Goal: Task Accomplishment & Management: Manage account settings

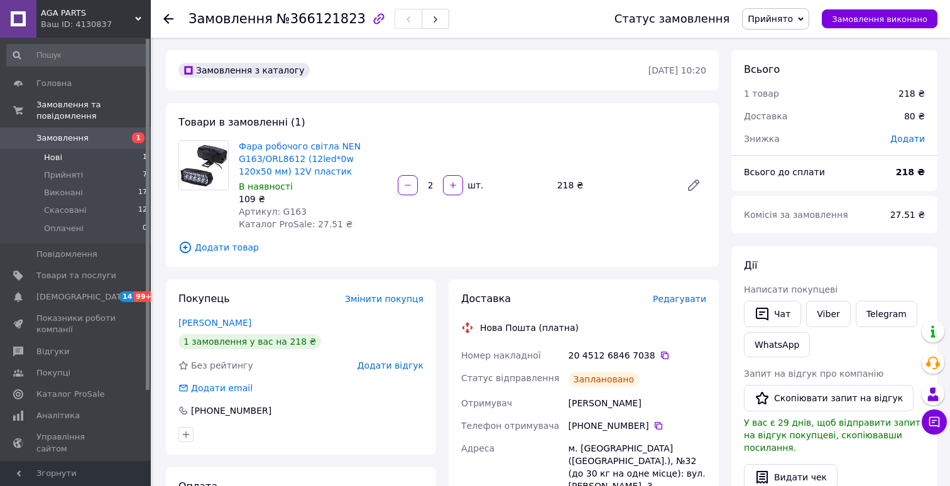
click at [99, 158] on li "Нові 1" at bounding box center [77, 158] width 155 height 18
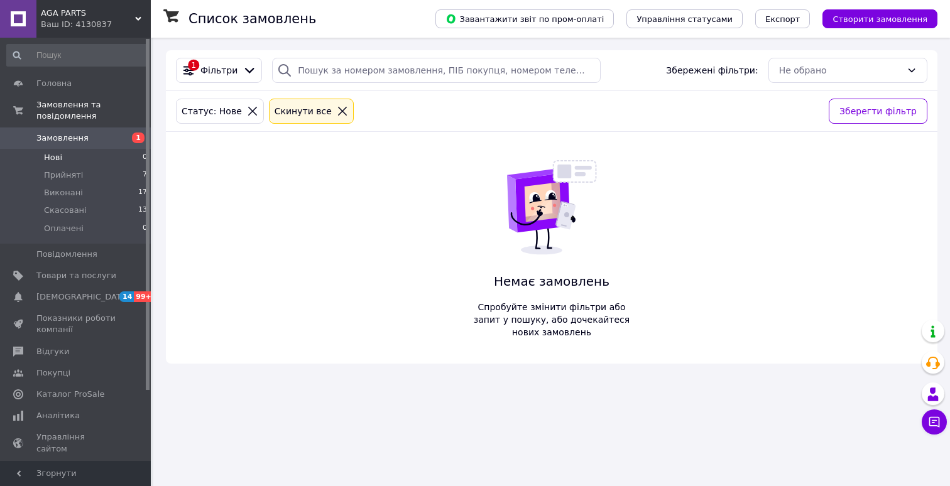
click at [99, 163] on li "Нові 0" at bounding box center [77, 158] width 155 height 18
click at [95, 180] on li "Прийняті 7" at bounding box center [77, 176] width 155 height 18
click at [89, 201] on li "Виконані 17" at bounding box center [77, 193] width 155 height 18
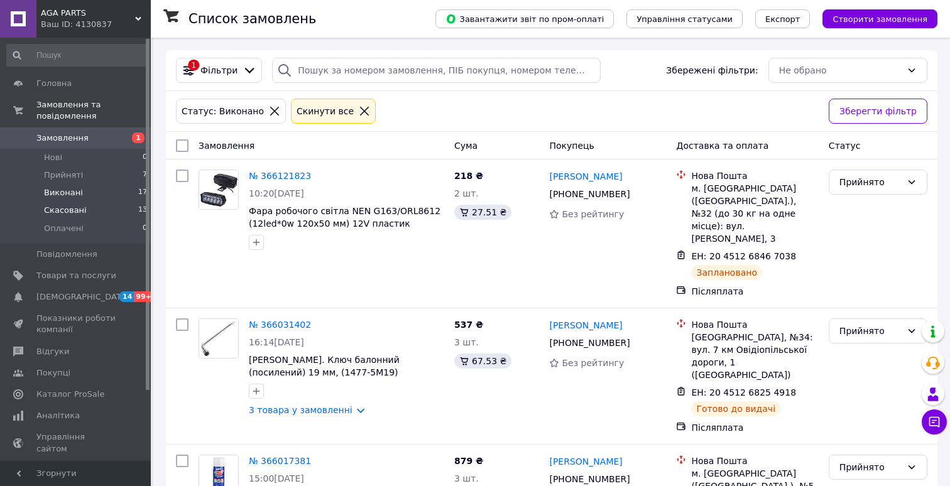
click at [88, 207] on li "Скасовані 13" at bounding box center [77, 211] width 155 height 18
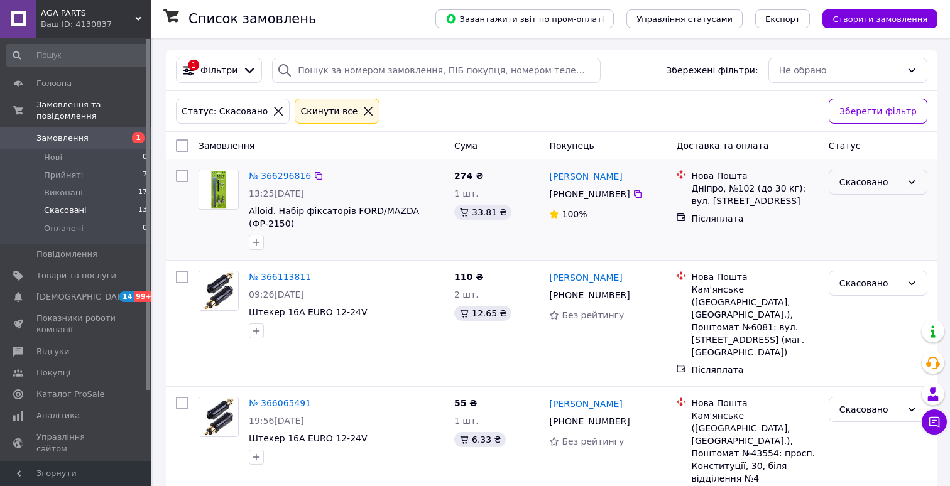
click at [877, 187] on div "Скасовано" at bounding box center [870, 182] width 62 height 14
click at [292, 173] on link "№ 366296816" at bounding box center [280, 176] width 62 height 10
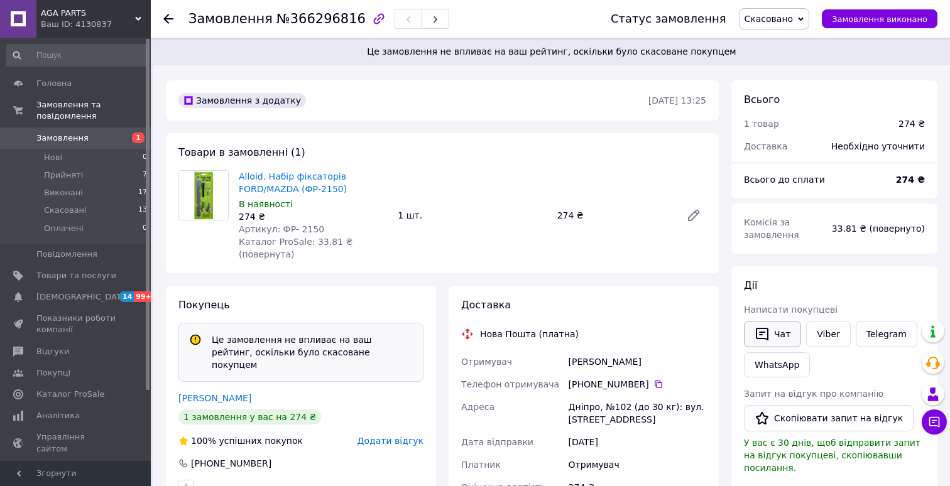
click at [766, 329] on icon "button" at bounding box center [762, 334] width 15 height 15
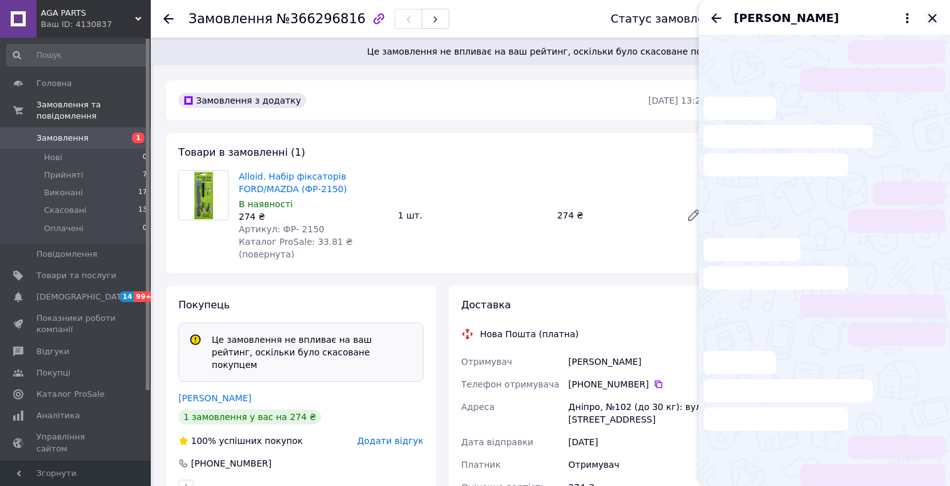
click at [932, 21] on icon "Закрити" at bounding box center [932, 18] width 15 height 15
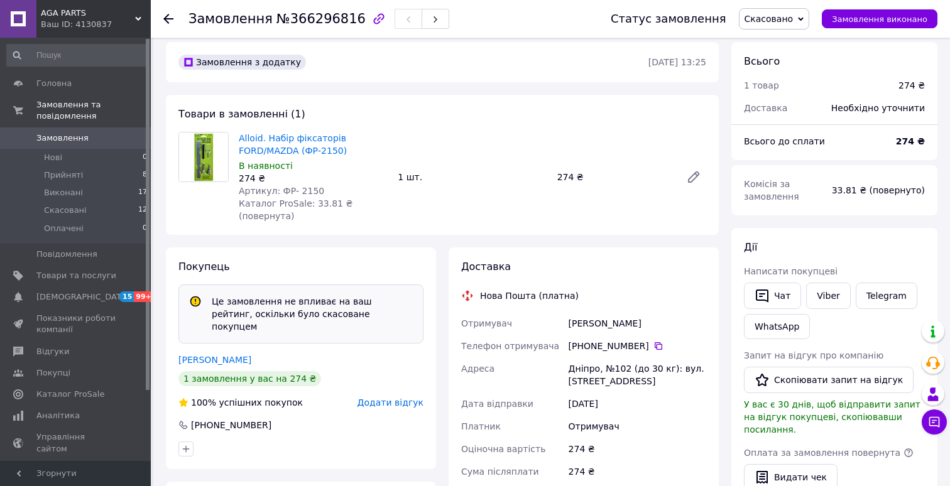
scroll to position [38, 0]
click at [109, 172] on li "Прийняті 8" at bounding box center [77, 176] width 155 height 18
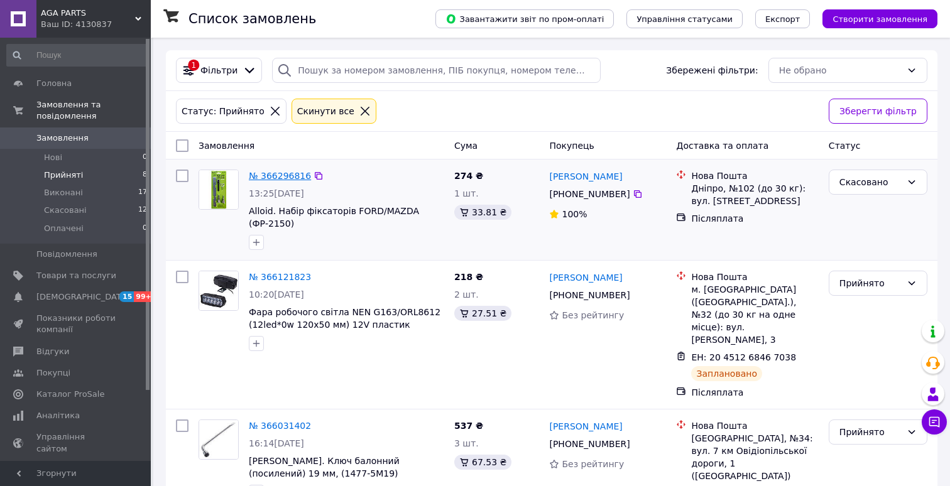
click at [270, 173] on link "№ 366296816" at bounding box center [280, 176] width 62 height 10
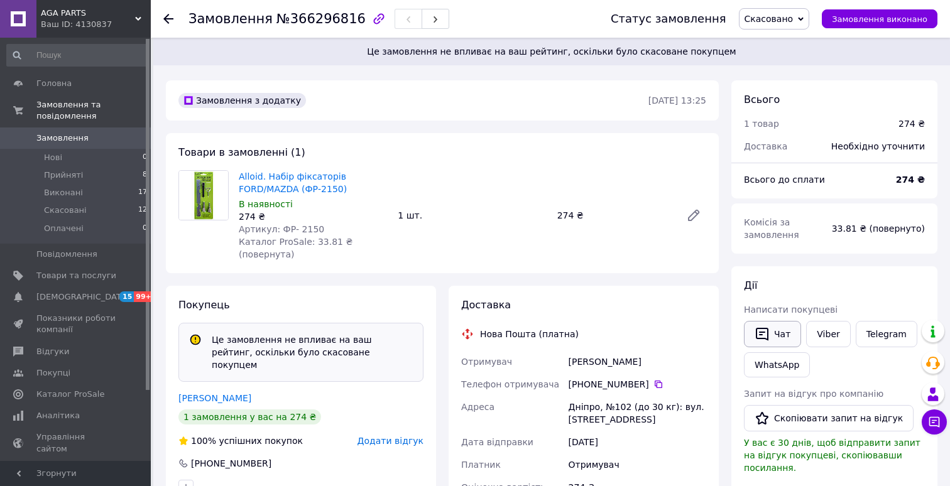
click at [765, 335] on icon "button" at bounding box center [762, 334] width 15 height 15
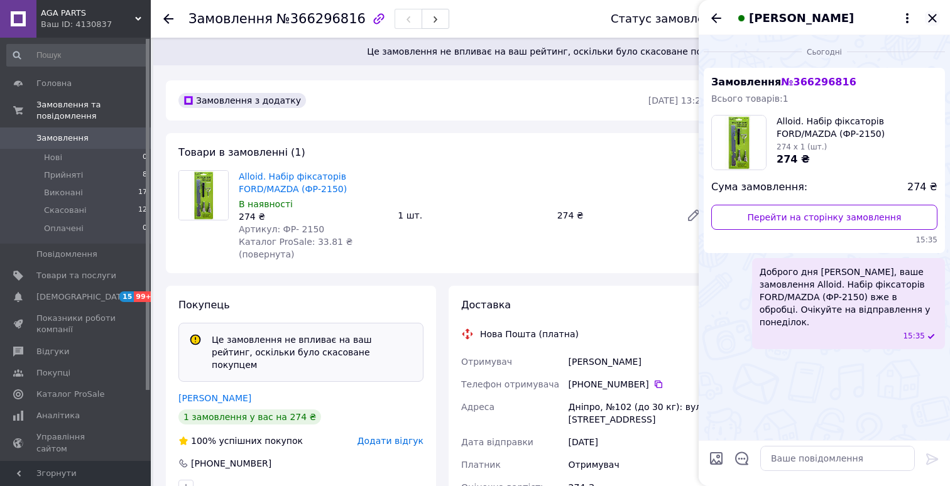
click at [936, 18] on icon "Закрити" at bounding box center [932, 18] width 15 height 15
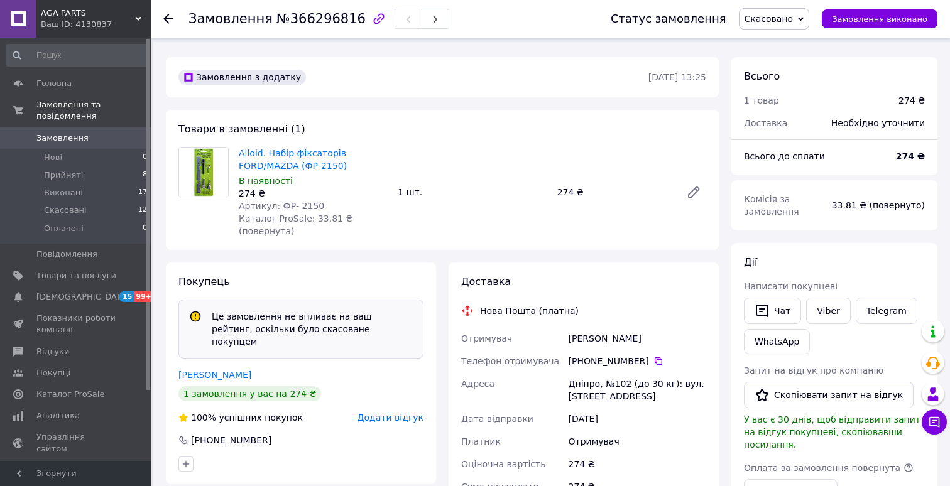
scroll to position [18, 0]
